Goal: Information Seeking & Learning: Check status

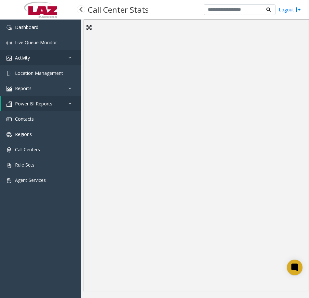
click at [31, 61] on link "Activity" at bounding box center [40, 57] width 81 height 15
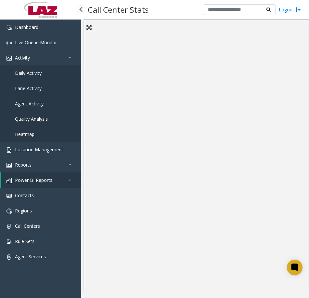
click at [28, 104] on span "Agent Activity" at bounding box center [29, 103] width 29 height 6
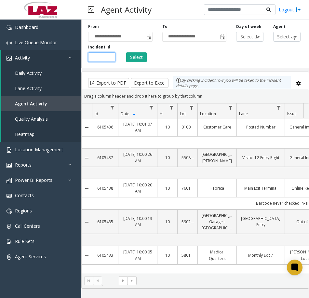
click at [98, 57] on input "number" at bounding box center [101, 57] width 27 height 10
paste input "*******"
type input "*******"
click at [128, 57] on button "Select" at bounding box center [136, 57] width 20 height 10
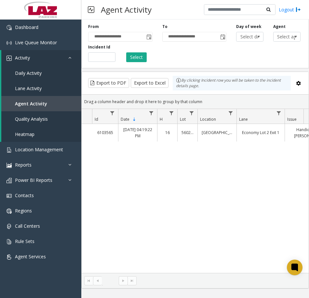
drag, startPoint x: 187, startPoint y: 189, endPoint x: 219, endPoint y: 189, distance: 32.2
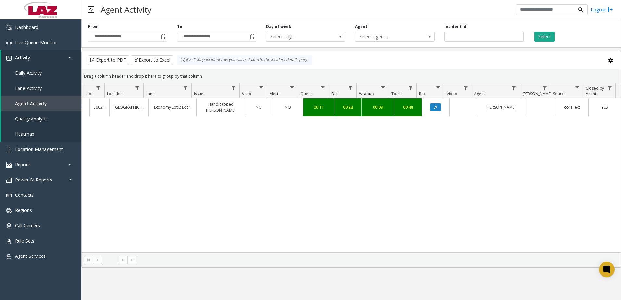
scroll to position [0, 93]
click at [308, 109] on icon "Data table" at bounding box center [435, 107] width 3 height 4
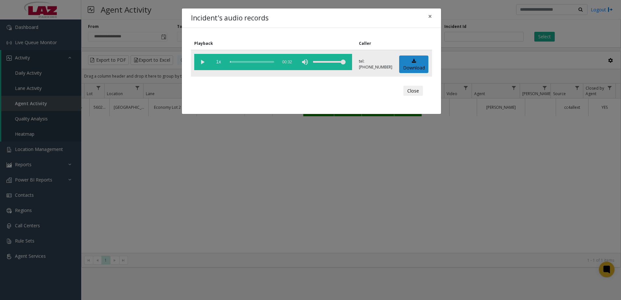
click at [201, 59] on vg-play-pause at bounding box center [202, 62] width 16 height 16
drag, startPoint x: 410, startPoint y: 89, endPoint x: 407, endPoint y: 91, distance: 3.7
click at [308, 89] on button "Close" at bounding box center [414, 91] width 20 height 10
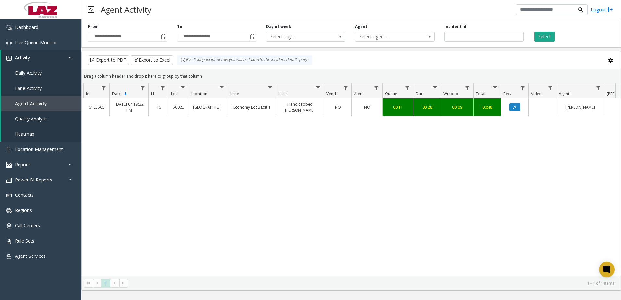
scroll to position [0, 0]
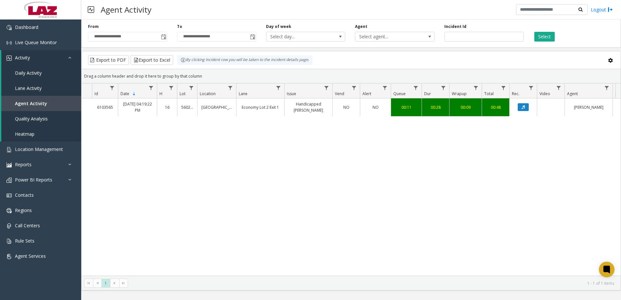
click at [122, 277] on kendo-pager "* 1 1 - 1 of 1 items" at bounding box center [352, 283] width 540 height 15
drag, startPoint x: 484, startPoint y: 271, endPoint x: 584, endPoint y: 268, distance: 100.5
click at [308, 268] on div "6103565 [DATE] 04:19:22 PM 16 560271 [GEOGRAPHIC_DATA] Economy Lot 2 Exit 1 Han…" at bounding box center [352, 186] width 540 height 177
